Goal: Check status: Check status

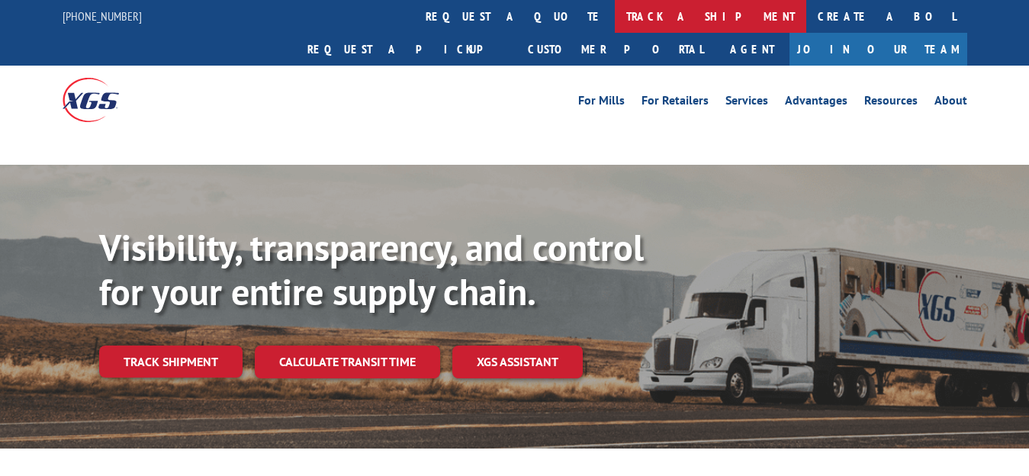
click at [615, 16] on link "track a shipment" at bounding box center [710, 16] width 191 height 33
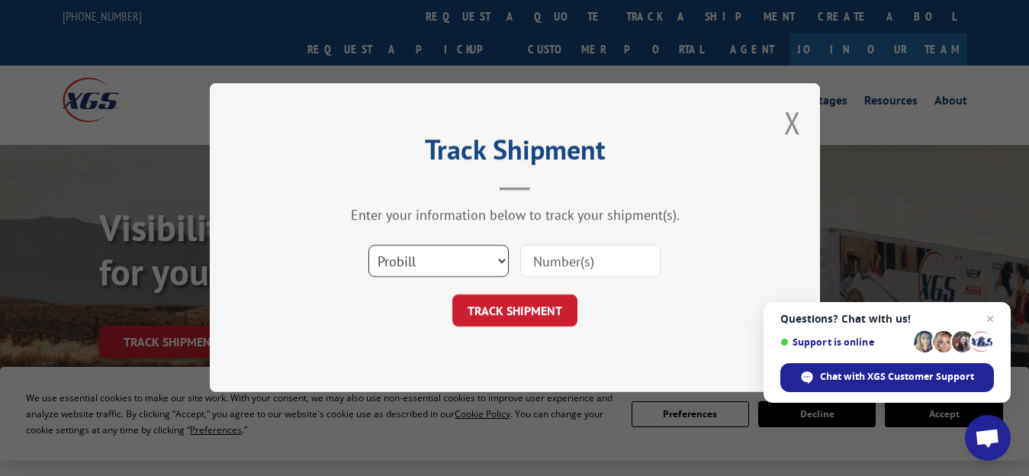
click at [494, 262] on select "Select category... Probill BOL PO" at bounding box center [438, 262] width 140 height 32
select select "po"
click at [368, 246] on select "Select category... Probill BOL PO" at bounding box center [438, 262] width 140 height 32
paste input "17638091"
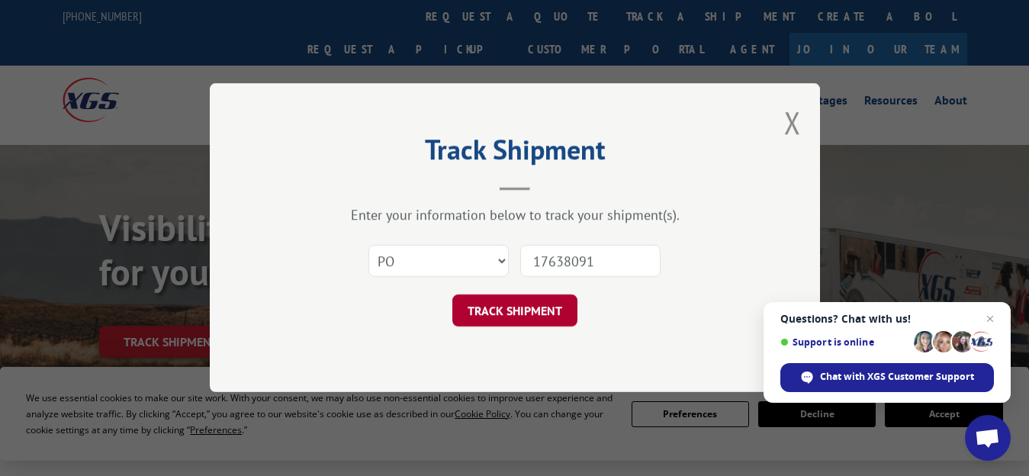
type input "17638091"
click at [509, 315] on button "TRACK SHIPMENT" at bounding box center [514, 311] width 125 height 32
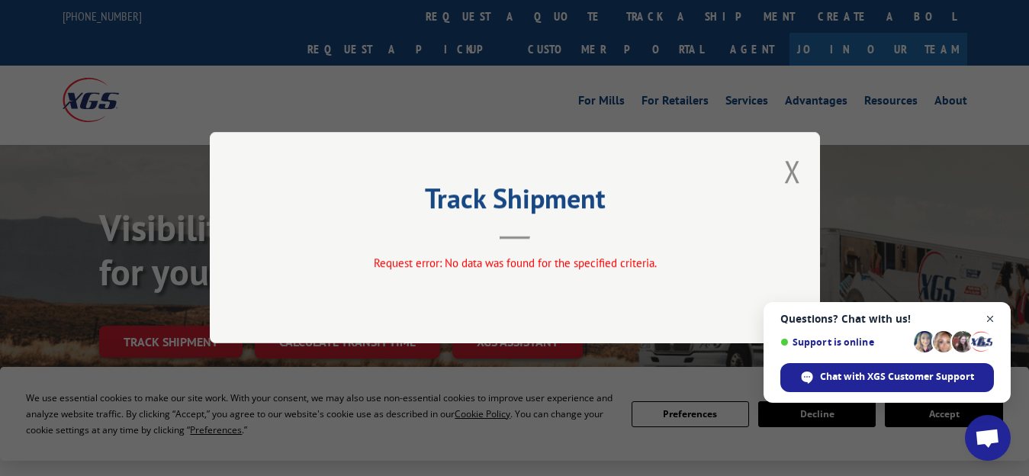
click at [993, 318] on span "Close chat" at bounding box center [990, 319] width 19 height 19
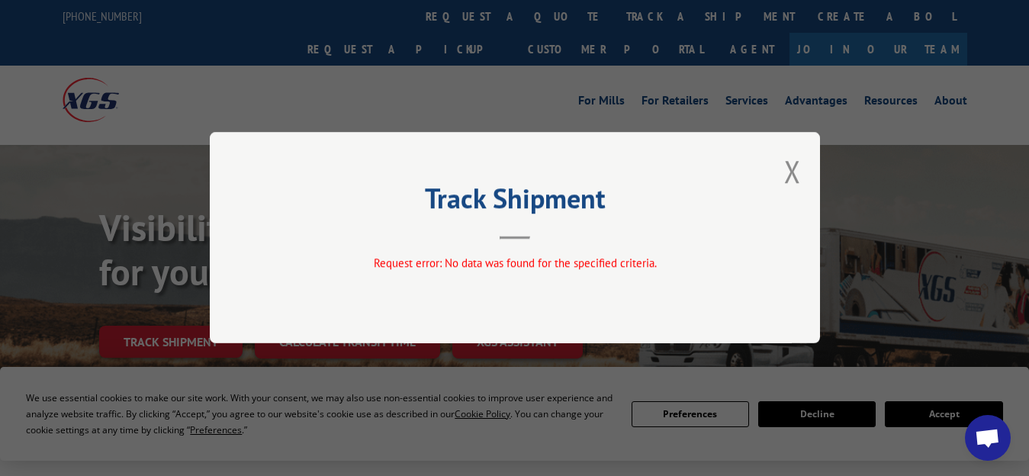
click at [801, 153] on div "Track Shipment Request error: No data was found for the specified criteria." at bounding box center [515, 237] width 610 height 211
click at [547, 88] on div "Track Shipment Request error: No data was found for the specified criteria." at bounding box center [514, 238] width 1029 height 476
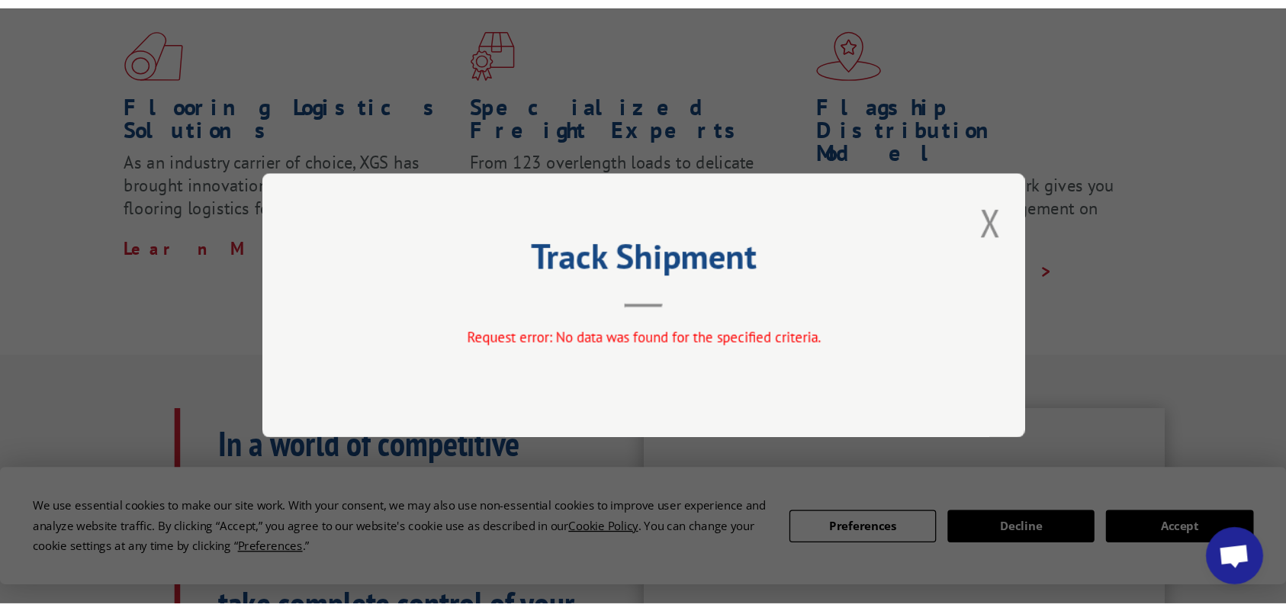
scroll to position [458, 0]
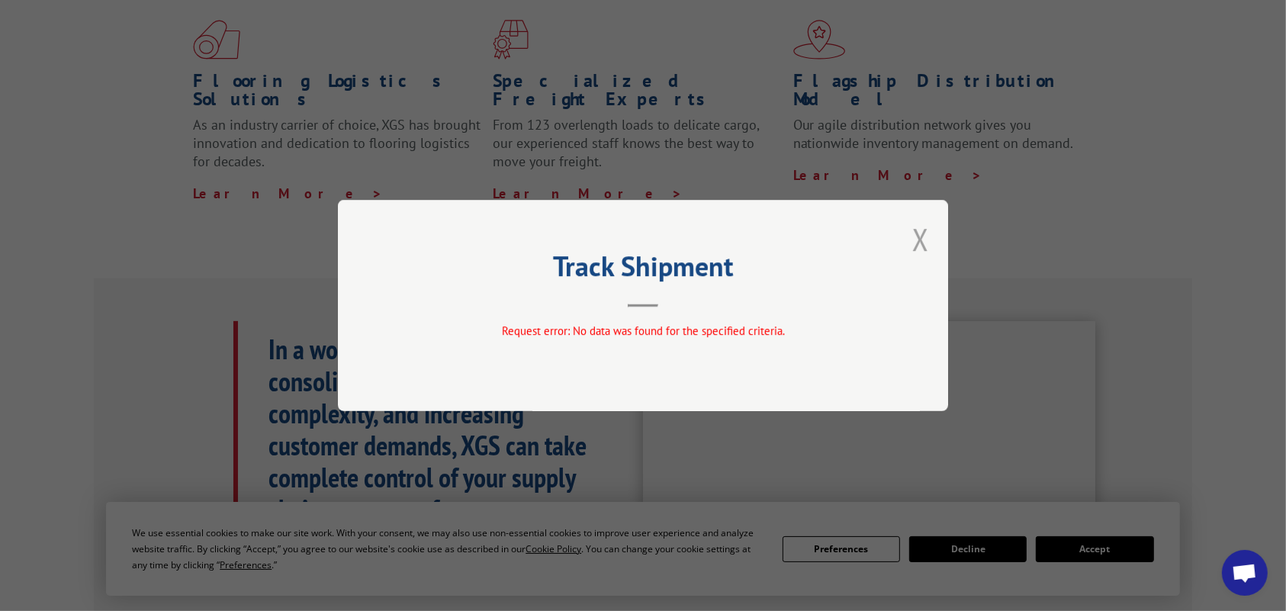
click at [927, 236] on button "Close modal" at bounding box center [920, 239] width 17 height 40
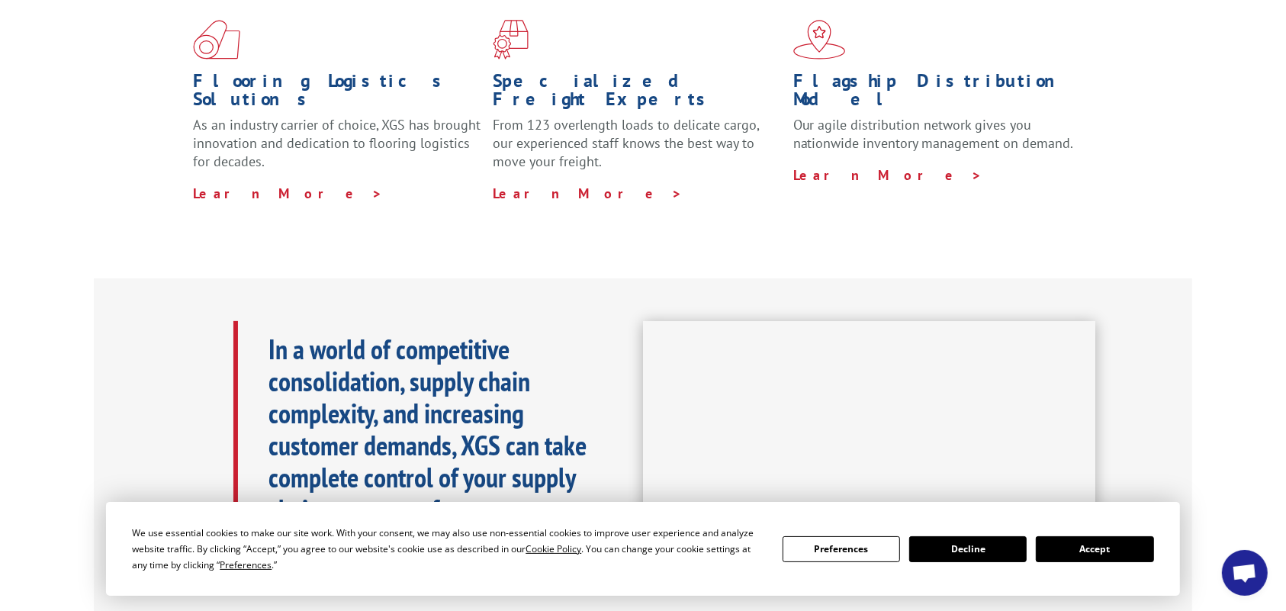
scroll to position [0, 0]
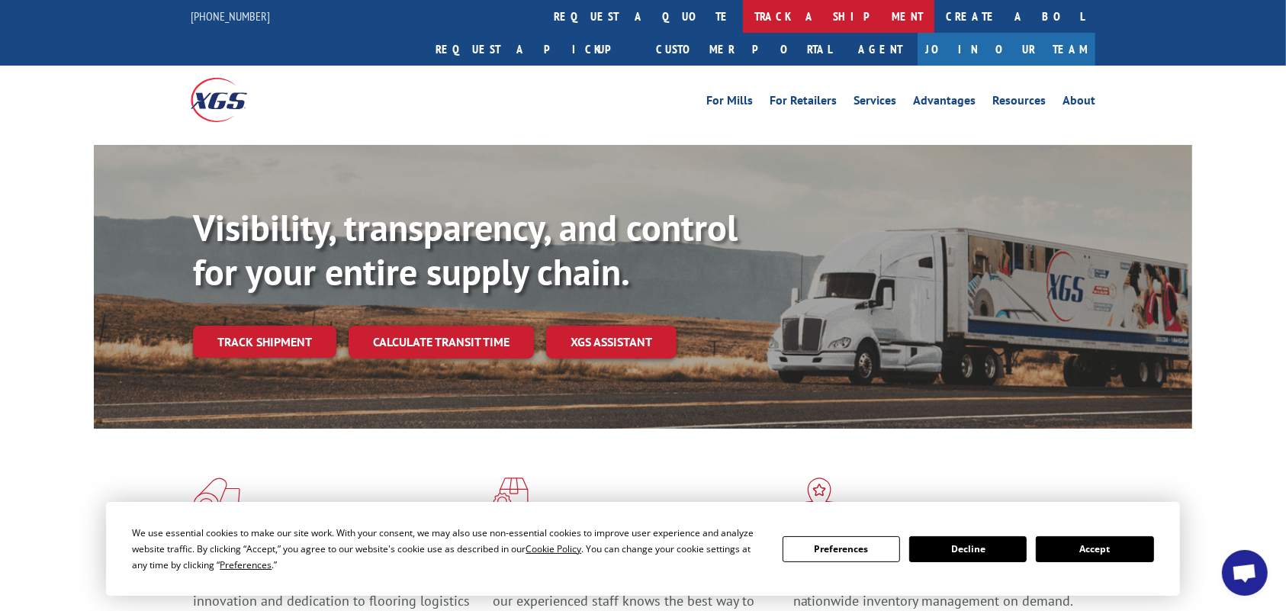
click at [743, 13] on link "track a shipment" at bounding box center [838, 16] width 191 height 33
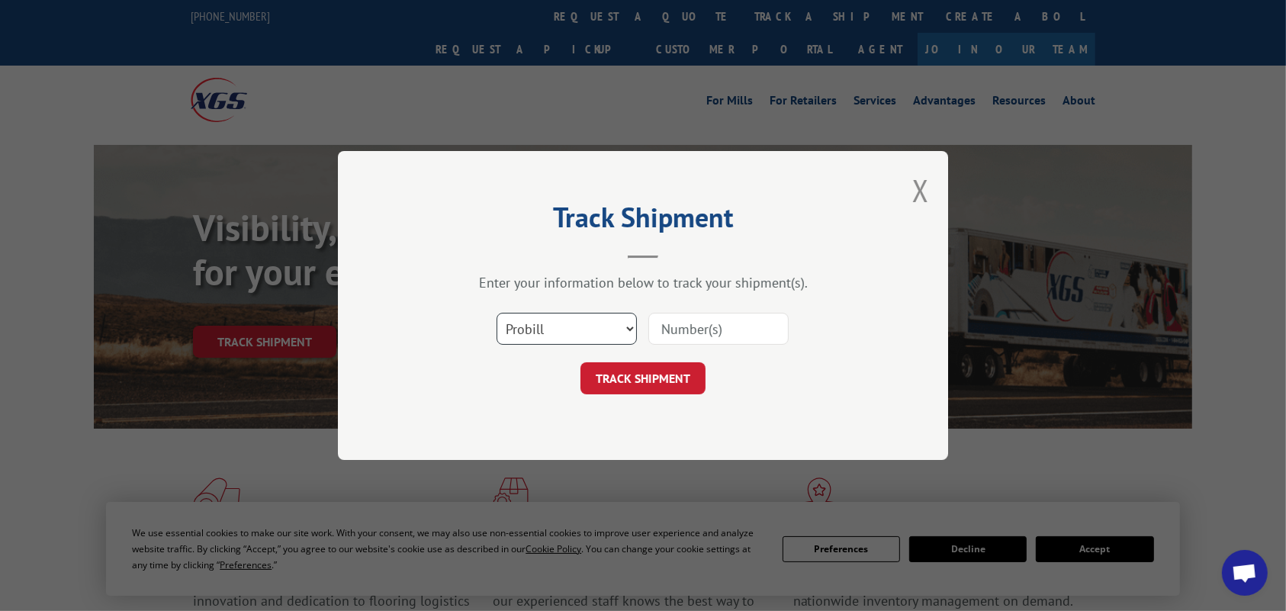
click at [619, 336] on select "Select category... Probill BOL PO" at bounding box center [566, 329] width 140 height 32
click at [675, 336] on input at bounding box center [718, 329] width 140 height 32
paste input "17638091"
type input "17638091"
click at [639, 374] on button "TRACK SHIPMENT" at bounding box center [642, 378] width 125 height 32
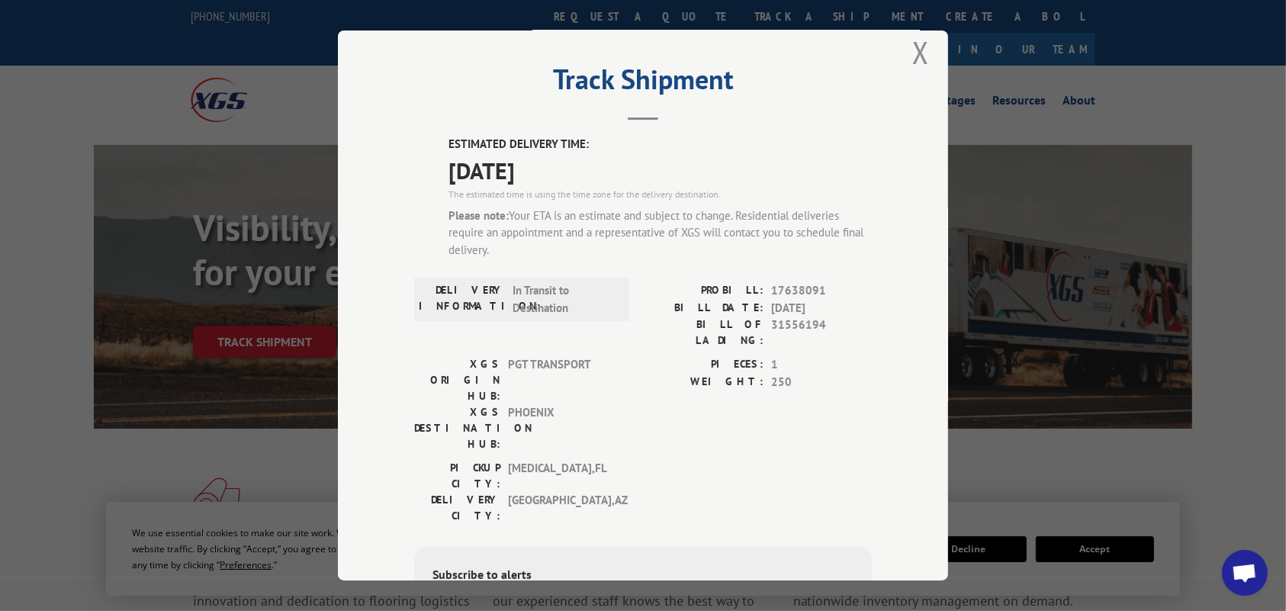
scroll to position [15, 0]
